Goal: Transaction & Acquisition: Purchase product/service

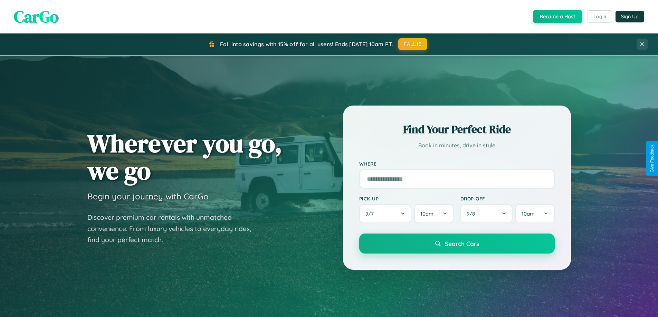
scroll to position [298, 0]
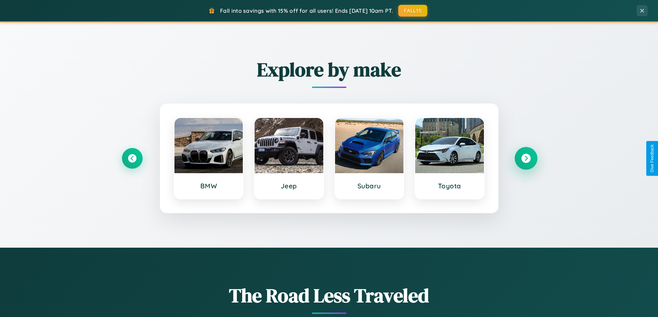
click at [525, 158] on icon at bounding box center [525, 158] width 9 height 9
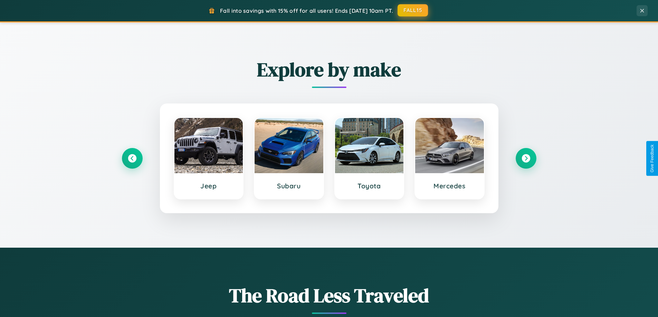
click at [413, 10] on button "FALL15" at bounding box center [412, 10] width 30 height 12
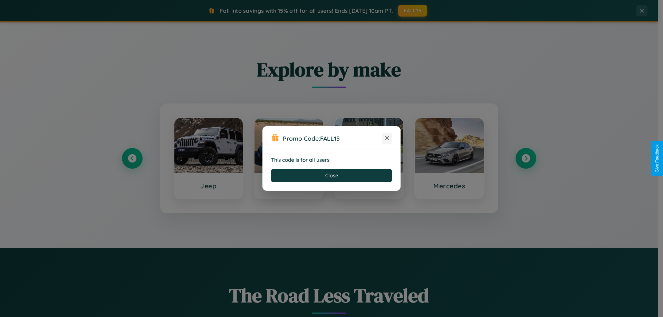
click at [387, 138] on icon at bounding box center [387, 138] width 7 height 7
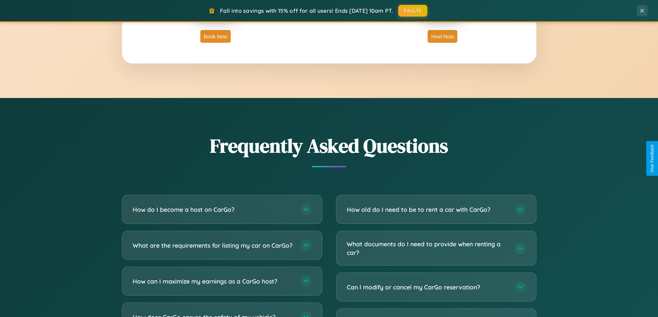
scroll to position [1329, 0]
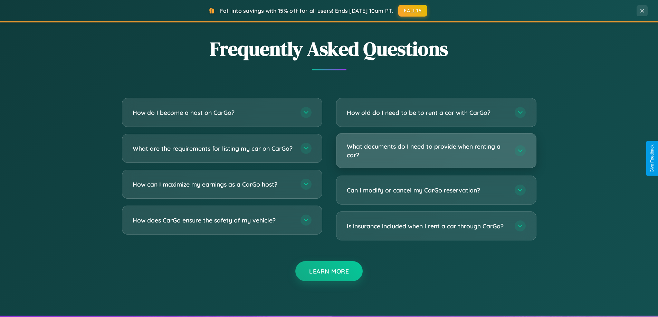
click at [436, 151] on h3 "What documents do I need to provide when renting a car?" at bounding box center [427, 150] width 161 height 17
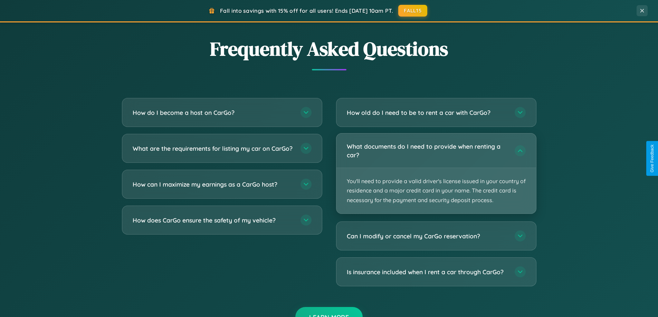
click at [436, 173] on p "You'll need to provide a valid driver's license issued in your country of resid…" at bounding box center [436, 191] width 200 height 46
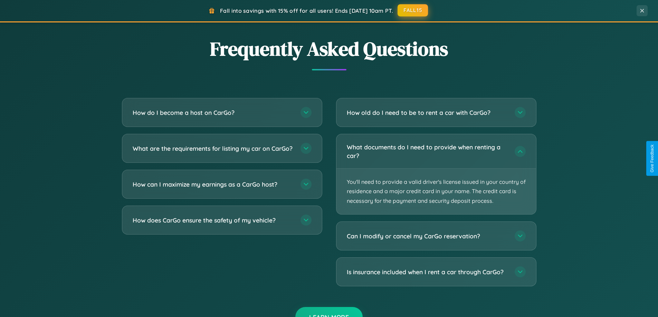
click at [413, 10] on button "FALL15" at bounding box center [412, 10] width 30 height 12
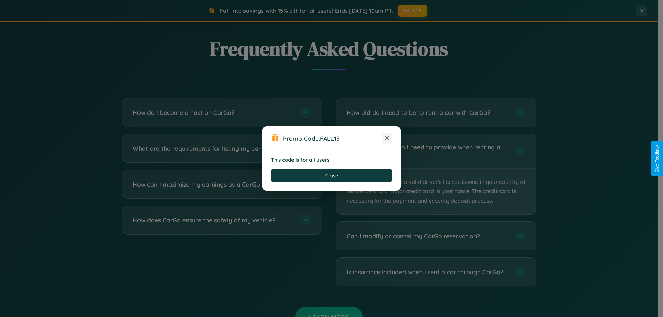
click at [387, 138] on icon at bounding box center [387, 138] width 7 height 7
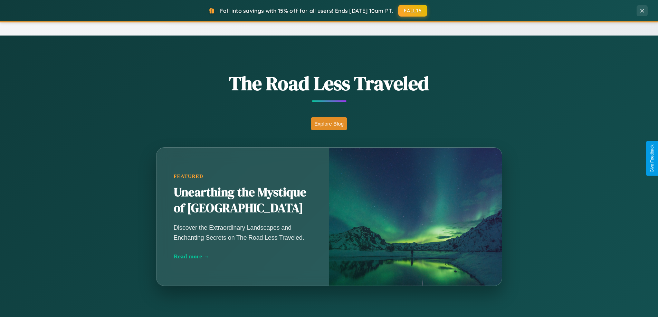
scroll to position [475, 0]
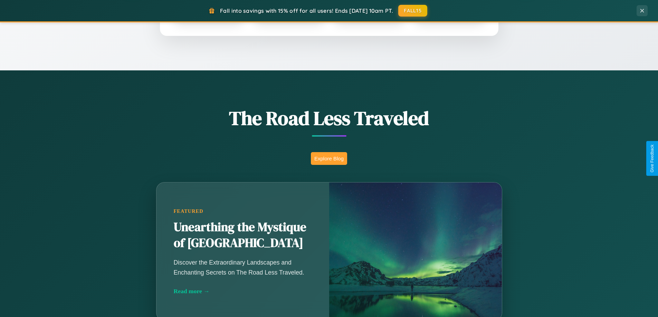
click at [329, 158] on button "Explore Blog" at bounding box center [329, 158] width 36 height 13
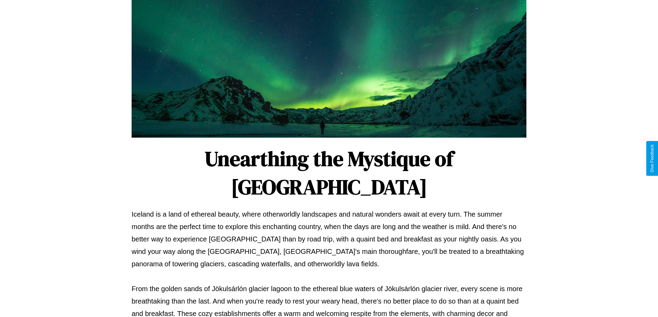
scroll to position [223, 0]
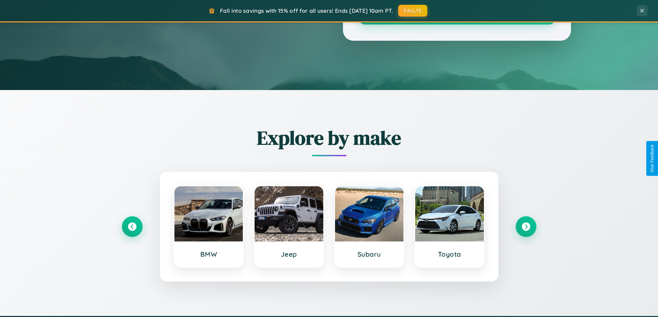
scroll to position [20, 0]
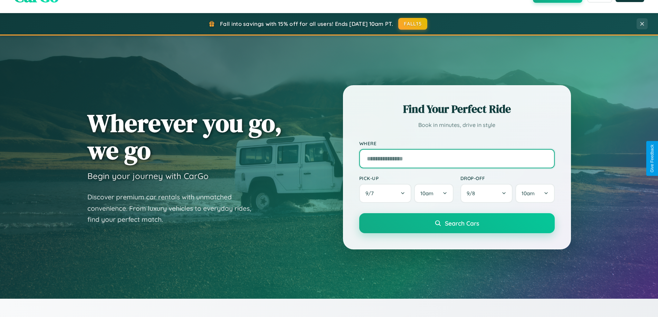
click at [456, 158] on input "text" at bounding box center [456, 158] width 195 height 19
type input "*****"
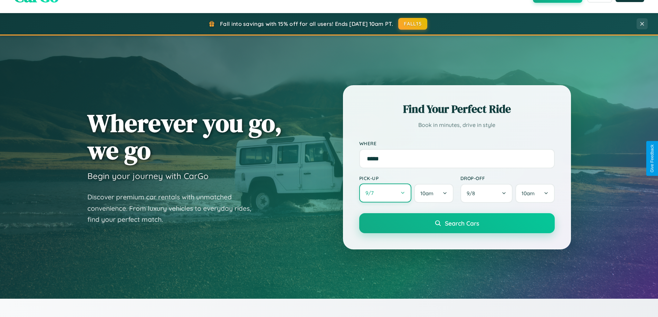
click at [385, 194] on button "9 / 7" at bounding box center [385, 193] width 52 height 19
select select "*"
select select "****"
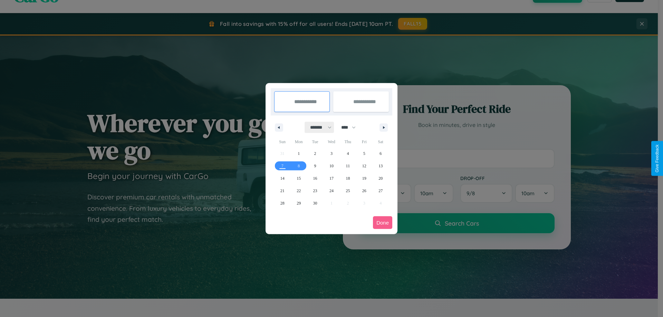
drag, startPoint x: 318, startPoint y: 127, endPoint x: 331, endPoint y: 138, distance: 17.7
click at [318, 127] on select "******* ******** ***** ***** *** **** **** ****** ********* ******* ******** **…" at bounding box center [319, 127] width 29 height 11
select select "*"
drag, startPoint x: 351, startPoint y: 127, endPoint x: 331, endPoint y: 138, distance: 22.9
click at [351, 127] on select "**** **** **** **** **** **** **** **** **** **** **** **** **** **** **** ****…" at bounding box center [348, 127] width 21 height 11
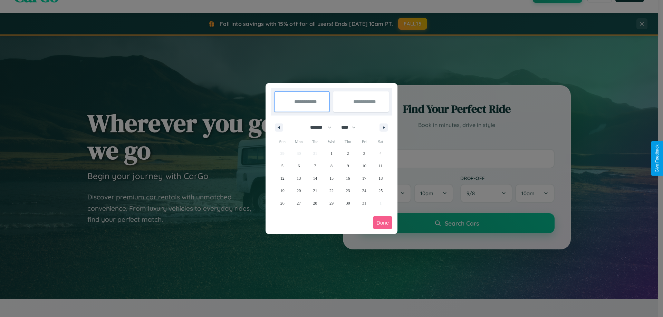
select select "****"
click at [282, 191] on span "18" at bounding box center [282, 191] width 4 height 12
type input "**********"
click at [299, 203] on span "26" at bounding box center [299, 203] width 4 height 12
type input "**********"
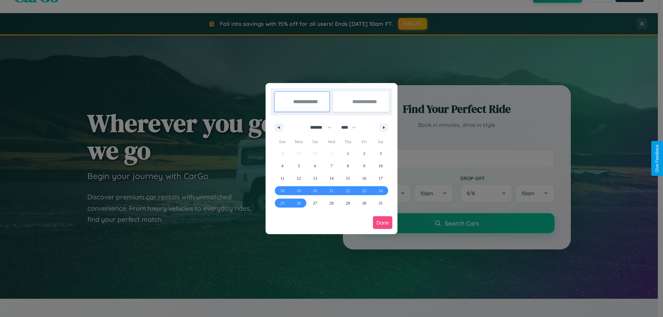
click at [383, 223] on button "Done" at bounding box center [382, 222] width 19 height 13
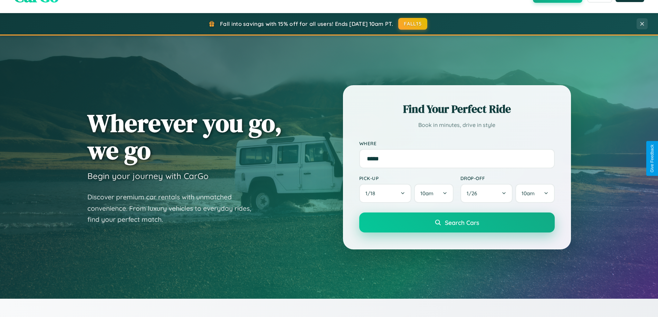
click at [456, 223] on span "Search Cars" at bounding box center [462, 223] width 34 height 8
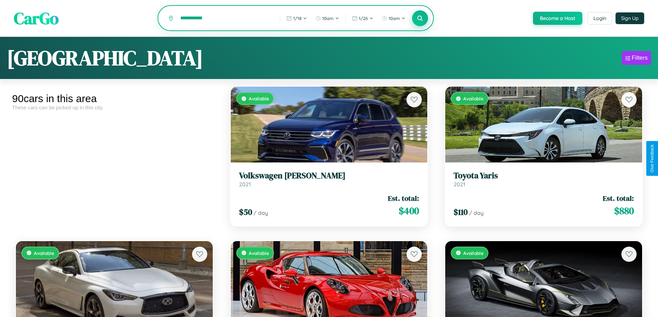
type input "**********"
click at [419, 19] on icon at bounding box center [420, 18] width 7 height 7
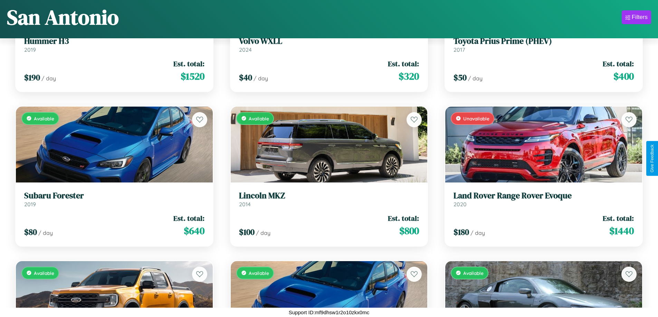
scroll to position [715, 0]
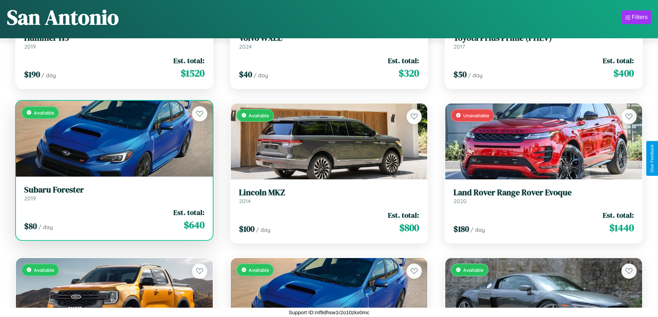
click at [113, 193] on h3 "Subaru Forester" at bounding box center [114, 190] width 180 height 10
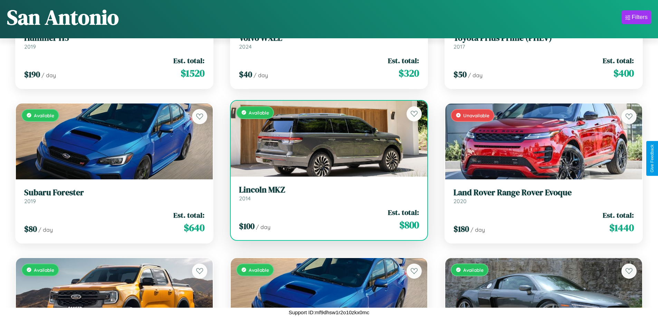
scroll to position [3189, 0]
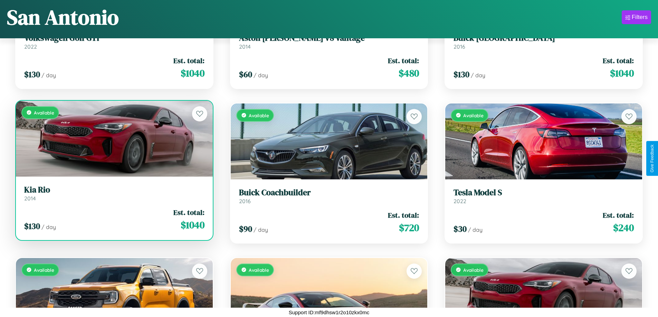
click at [113, 141] on div "Available" at bounding box center [114, 139] width 197 height 76
click at [113, 139] on div "Available" at bounding box center [114, 139] width 197 height 76
click at [113, 138] on div "Available" at bounding box center [114, 139] width 197 height 76
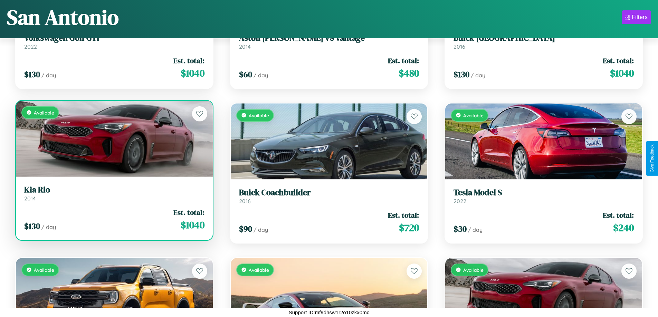
click at [113, 138] on div "Available" at bounding box center [114, 139] width 197 height 76
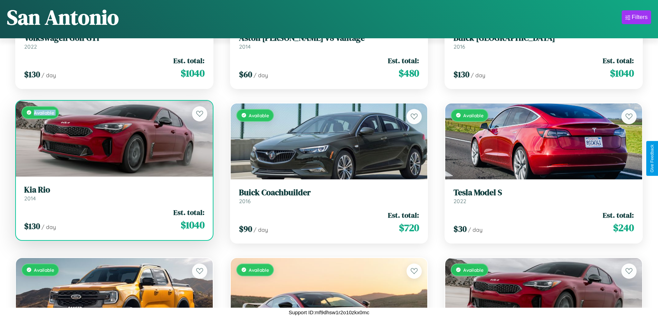
click at [113, 138] on div "Available" at bounding box center [114, 139] width 197 height 76
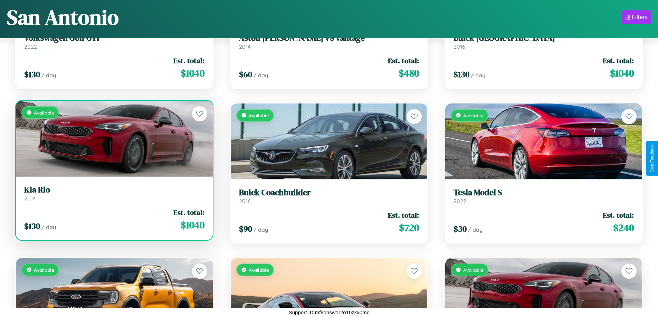
click at [113, 138] on div "Available" at bounding box center [114, 139] width 197 height 76
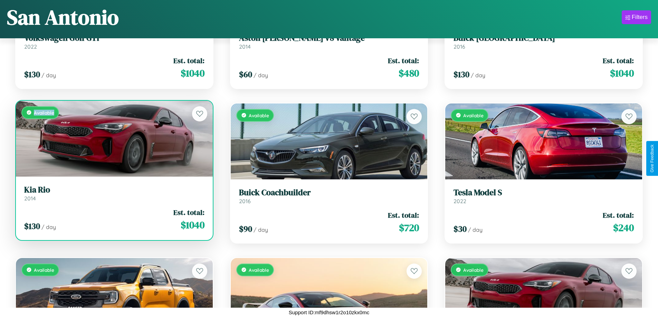
click at [113, 138] on div "Available" at bounding box center [114, 139] width 197 height 76
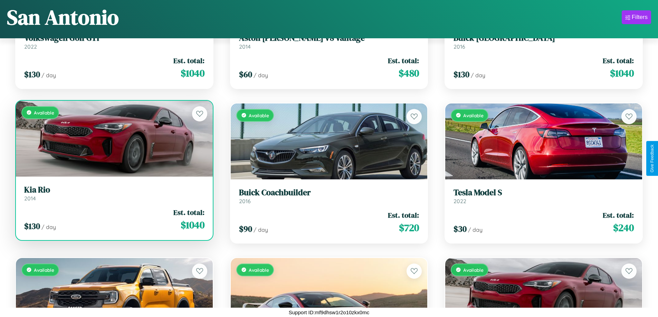
click at [113, 193] on h3 "Kia Rio" at bounding box center [114, 190] width 180 height 10
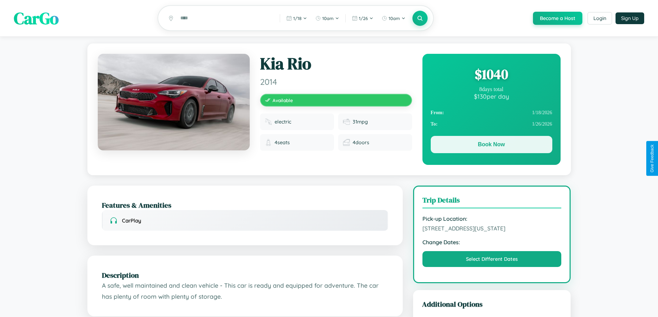
click at [491, 146] on button "Book Now" at bounding box center [492, 144] width 122 height 17
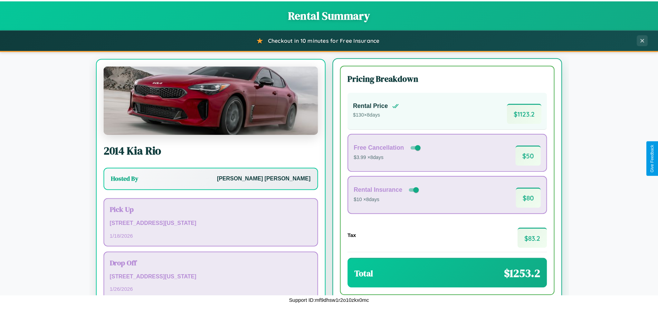
scroll to position [32, 0]
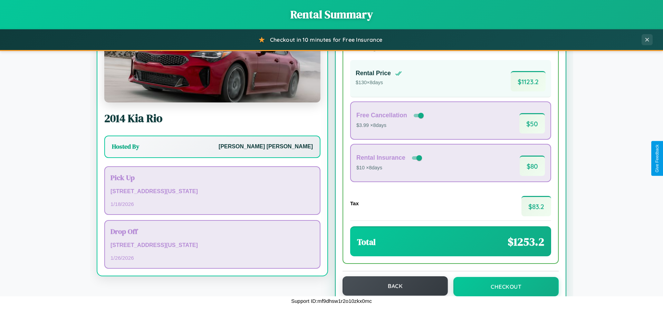
click at [392, 287] on button "Back" at bounding box center [394, 286] width 105 height 19
